Goal: Task Accomplishment & Management: Complete application form

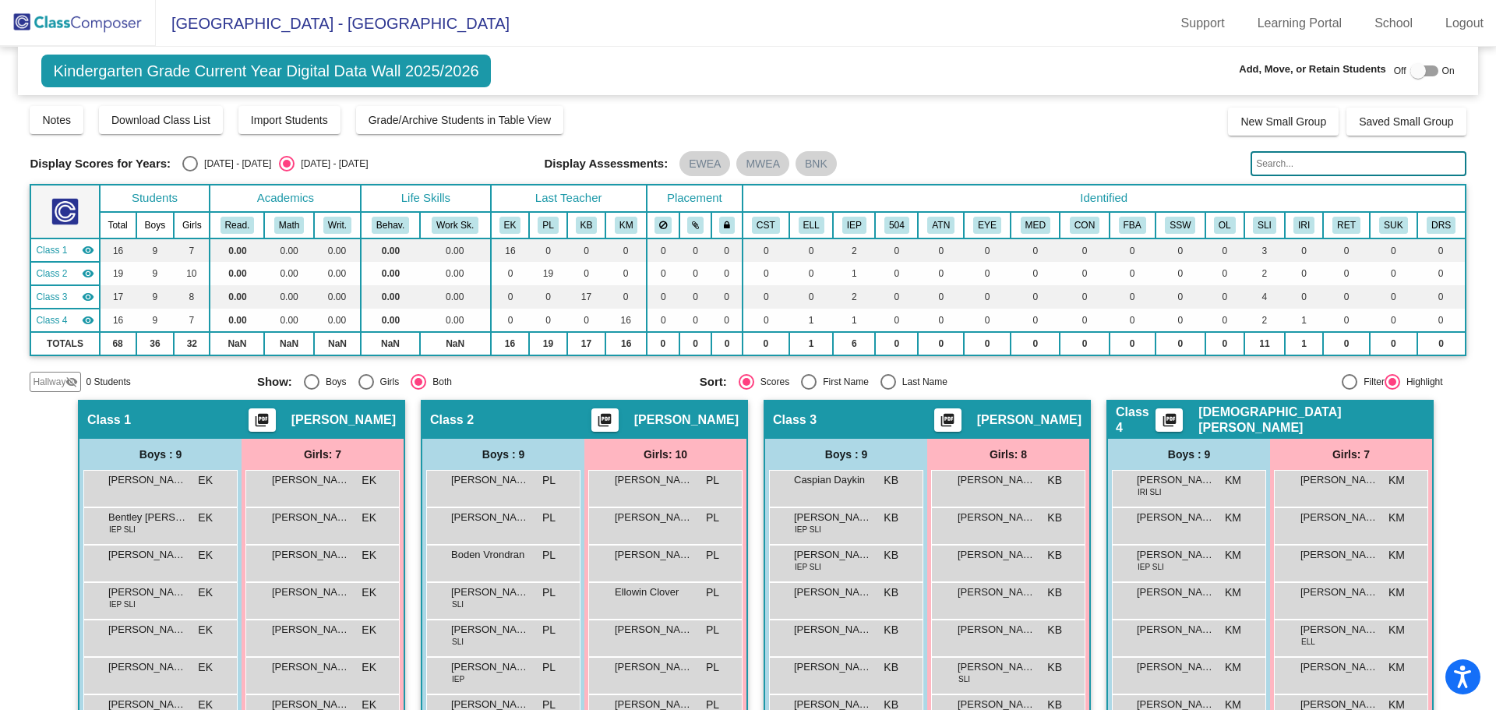
click at [1430, 72] on div at bounding box center [1424, 70] width 28 height 11
checkbox input "true"
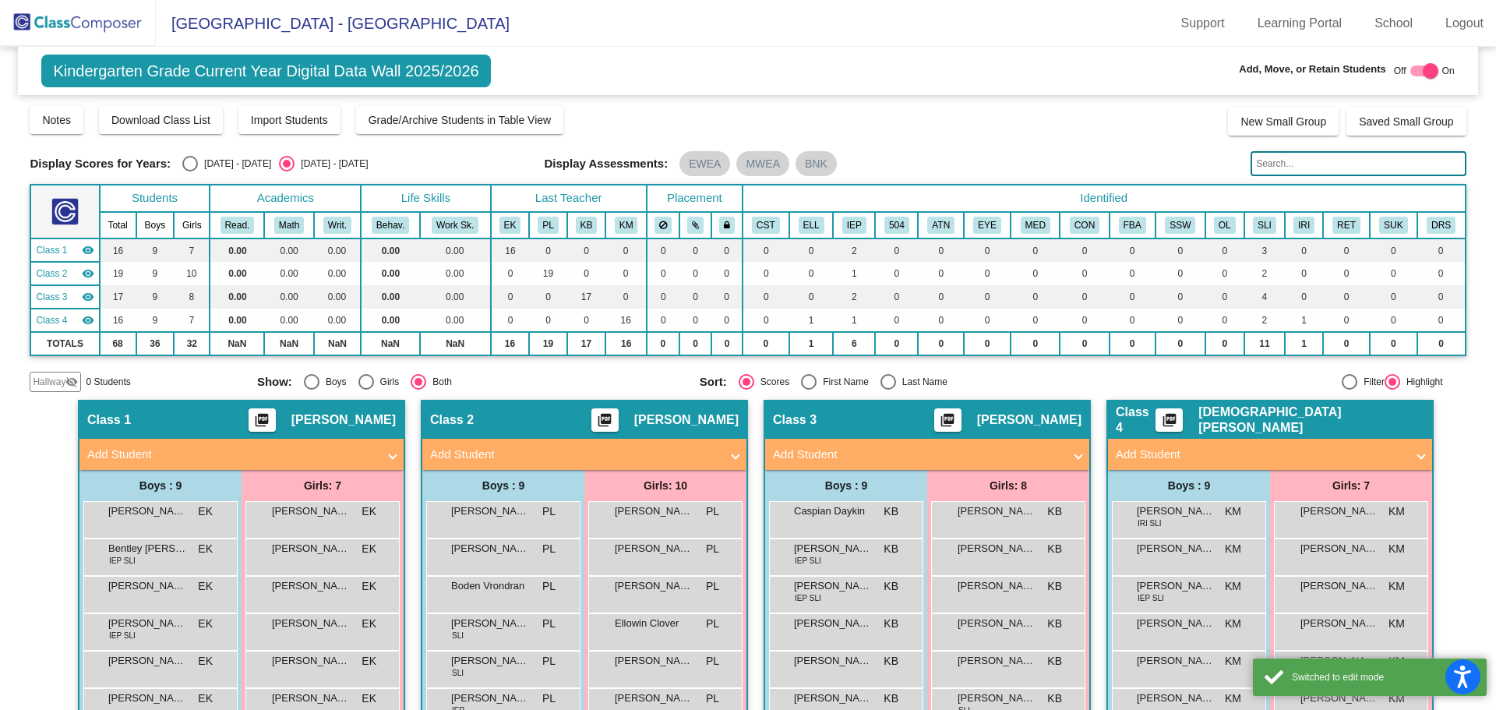
click at [365, 448] on mat-panel-title "Add Student" at bounding box center [232, 455] width 290 height 18
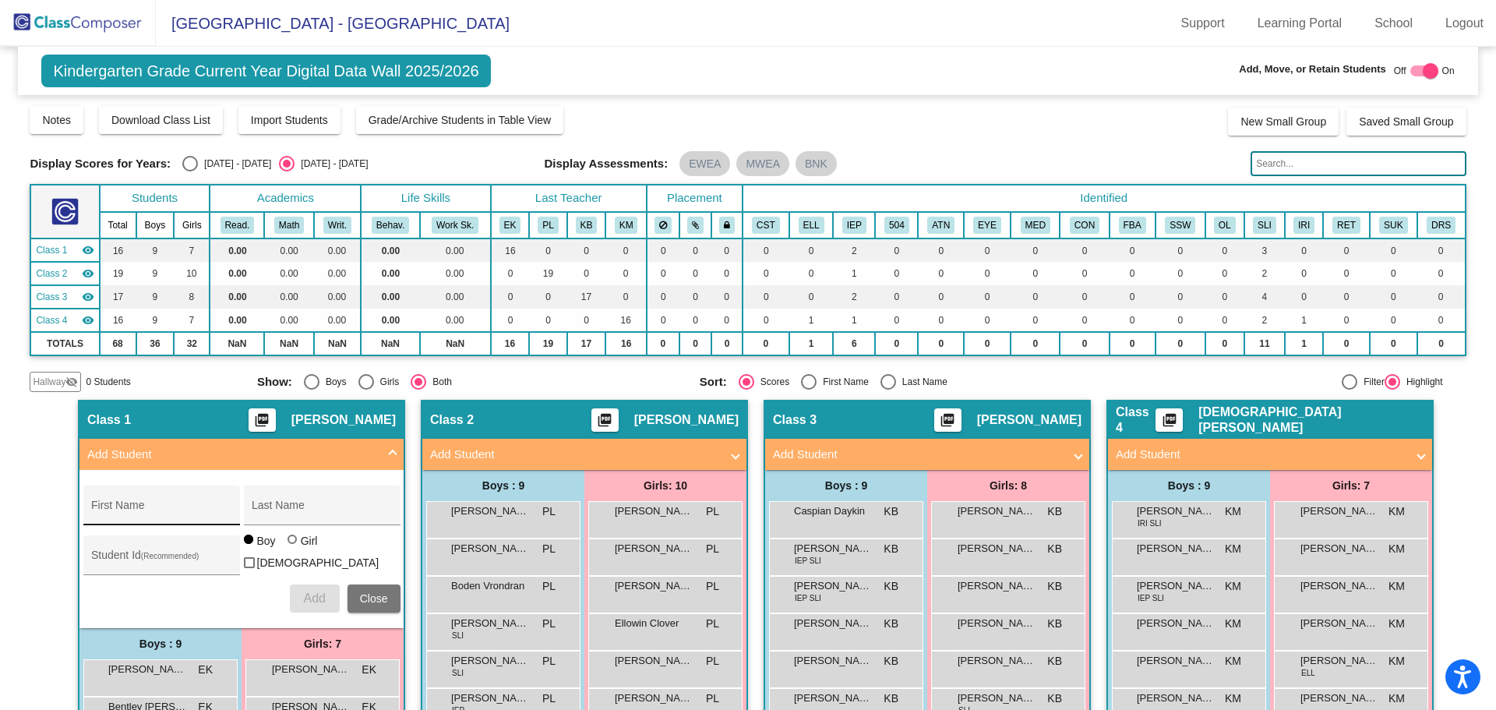
click at [111, 514] on input "First Name" at bounding box center [161, 511] width 140 height 12
click at [113, 510] on input "First Name" at bounding box center [161, 511] width 140 height 12
type input "Baruch"
type input "[PERSON_NAME]"
type input "3810173"
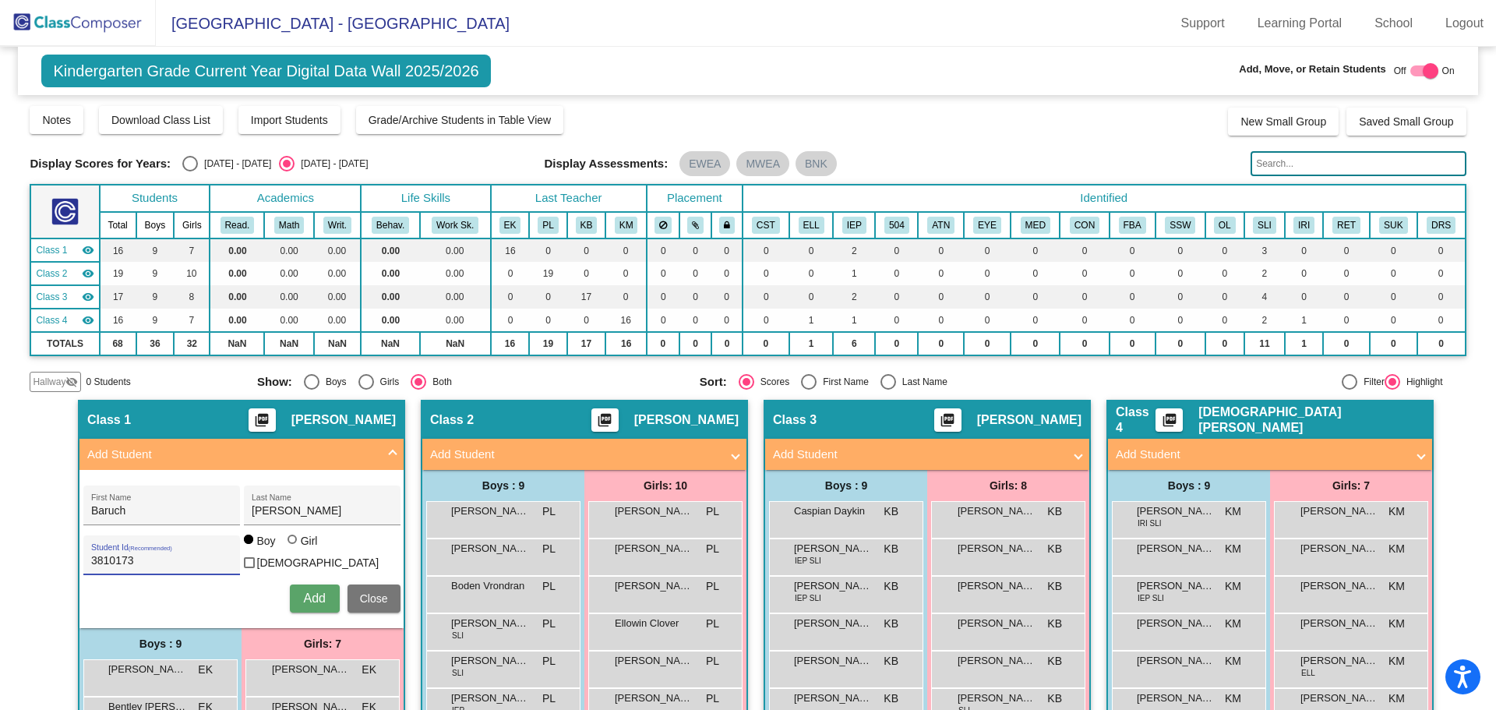
click at [313, 591] on span "Add" at bounding box center [314, 597] width 22 height 13
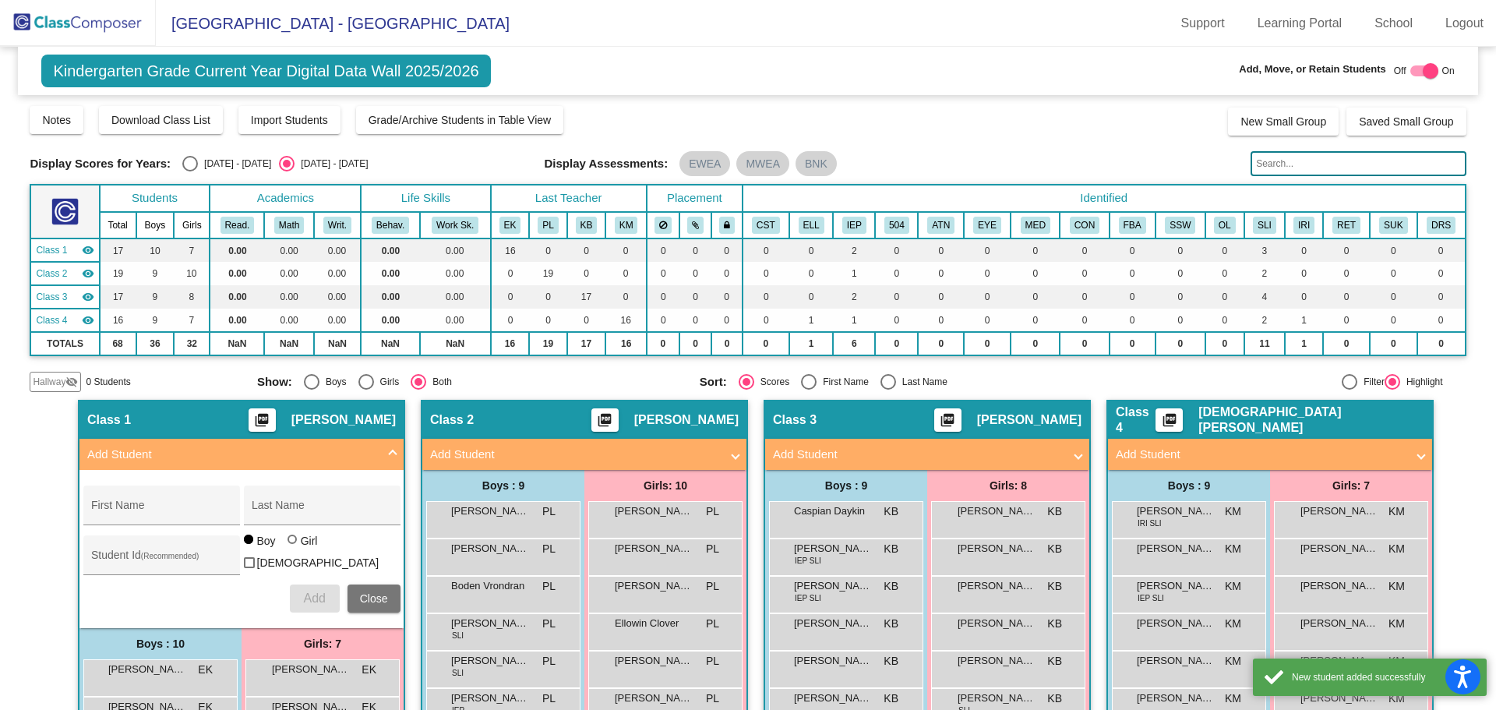
click at [1418, 446] on span at bounding box center [1421, 455] width 6 height 18
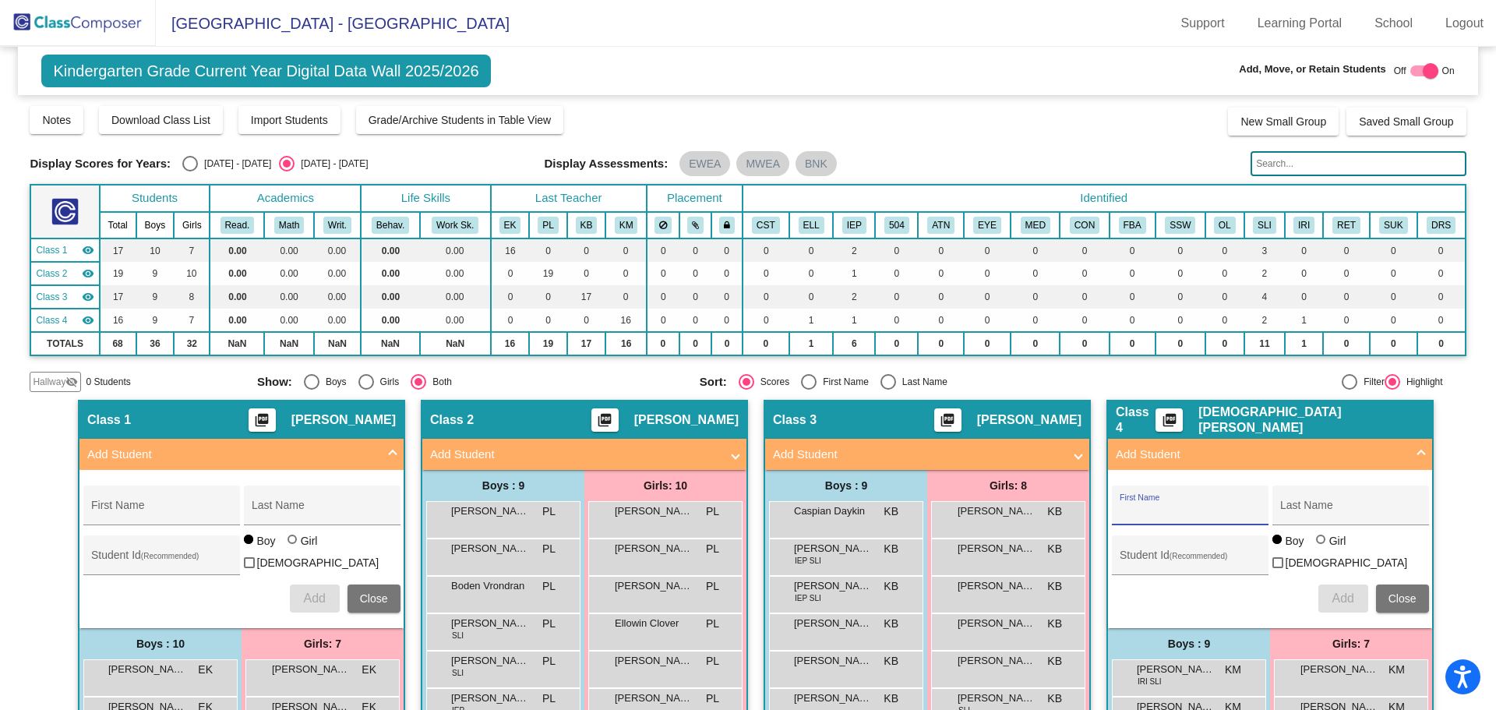
click at [1179, 514] on input "First Name" at bounding box center [1190, 511] width 140 height 12
type input "Maverick"
type input "[PERSON_NAME]"
type input "3810172"
click at [1352, 598] on button "Add" at bounding box center [1343, 598] width 50 height 28
